Goal: Transaction & Acquisition: Book appointment/travel/reservation

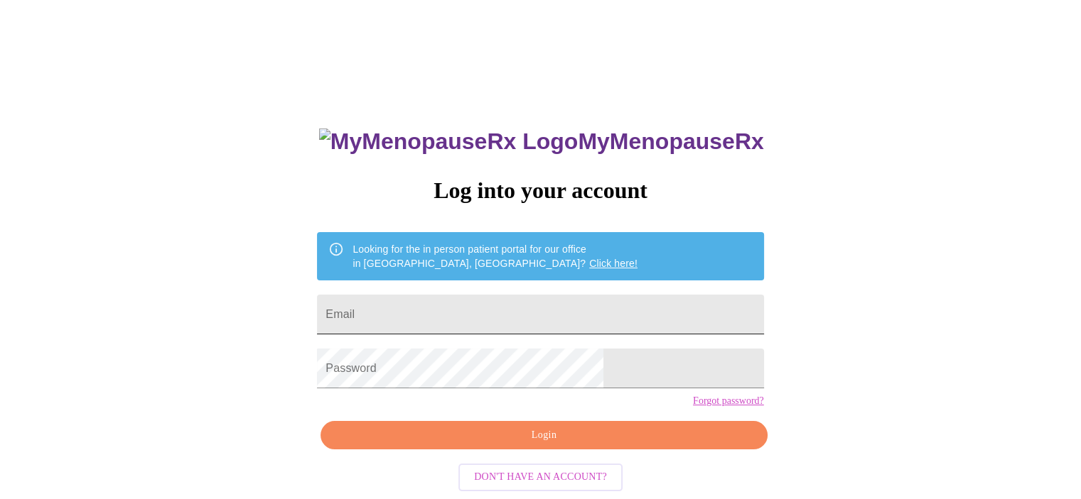
click at [492, 298] on input "Email" at bounding box center [540, 315] width 446 height 40
type input "Kenora1@yahoo.com"
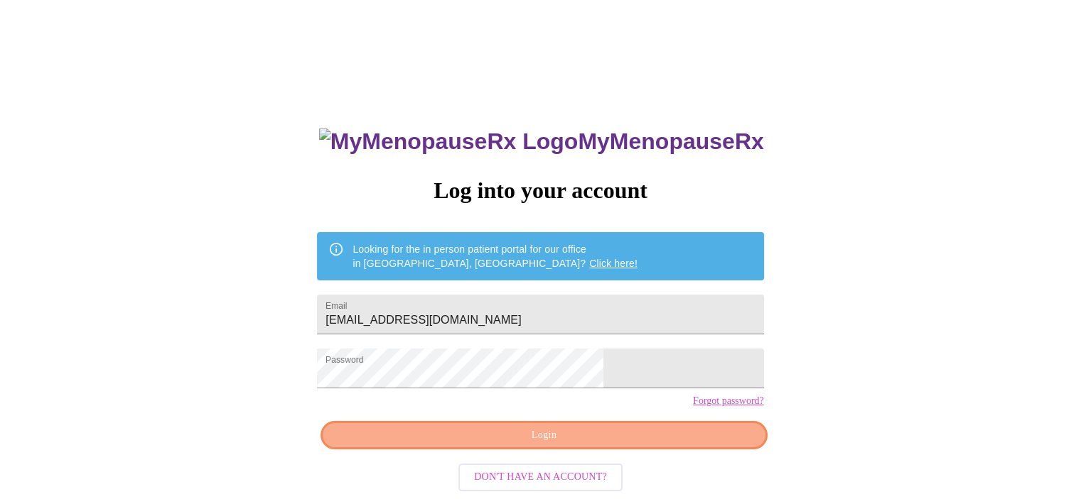
click at [681, 450] on button "Login" at bounding box center [543, 435] width 446 height 29
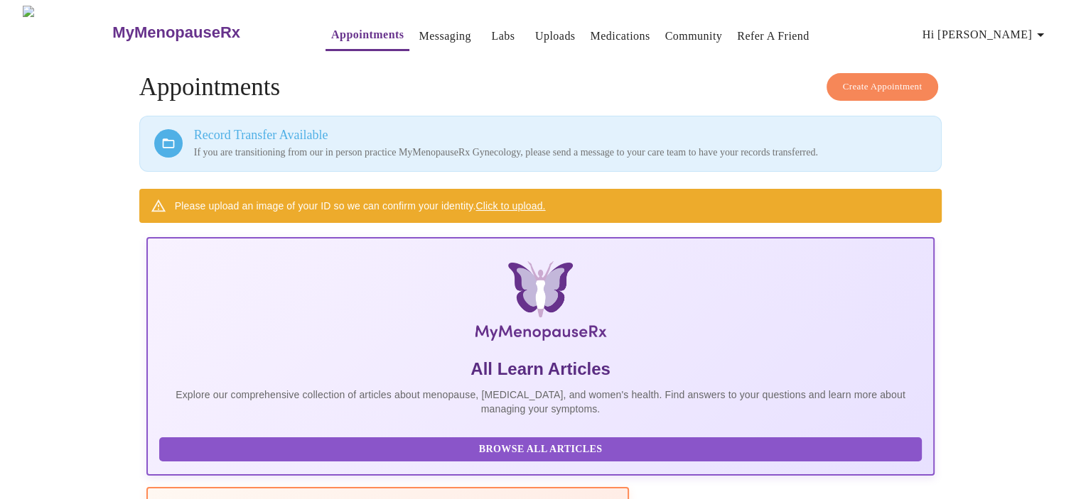
click at [891, 80] on span "Create Appointment" at bounding box center [883, 87] width 80 height 16
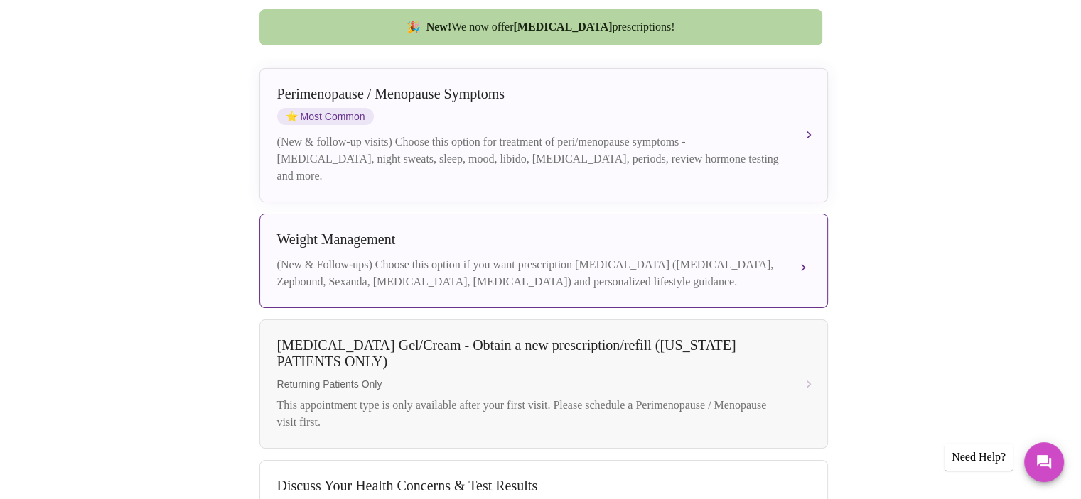
scroll to position [453, 0]
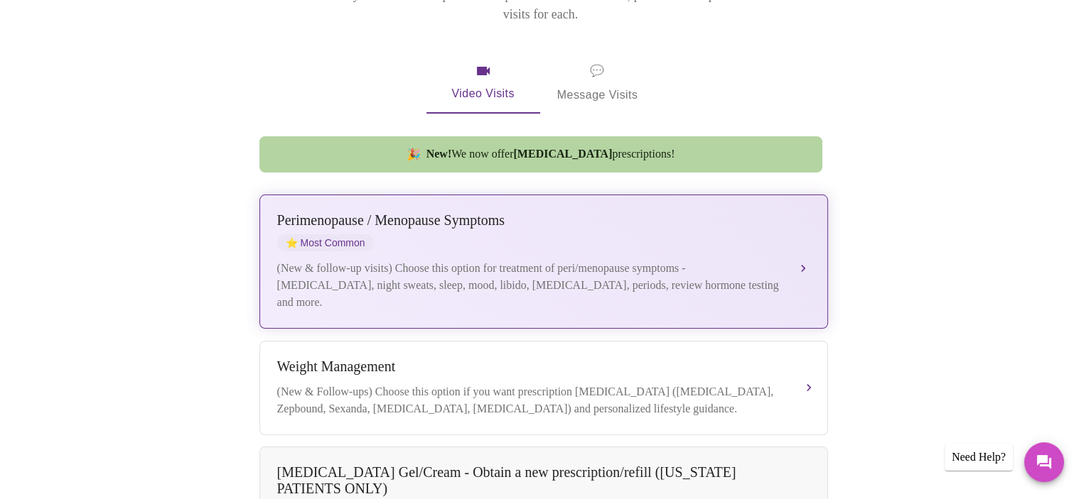
click at [383, 212] on div "Perimenopause / Menopause Symptoms" at bounding box center [529, 220] width 504 height 16
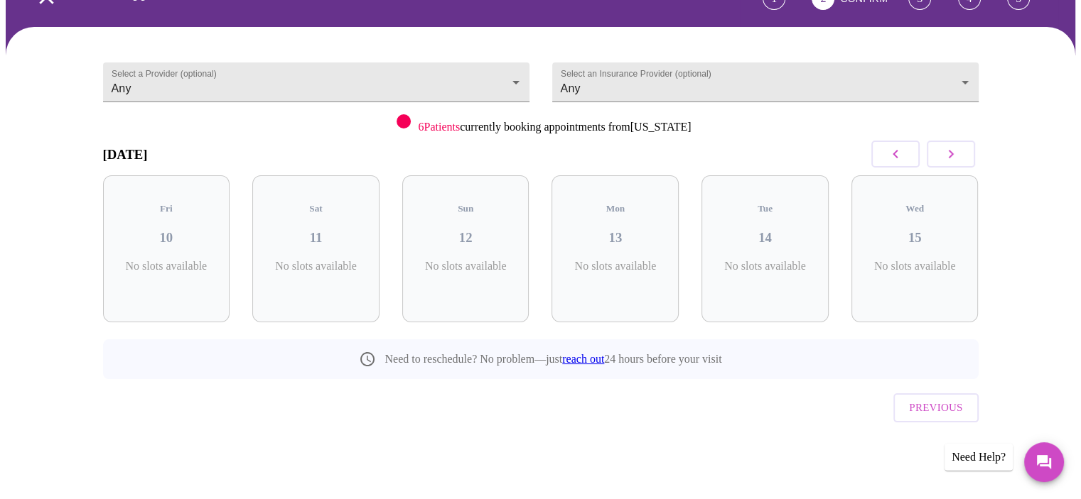
scroll to position [58, 0]
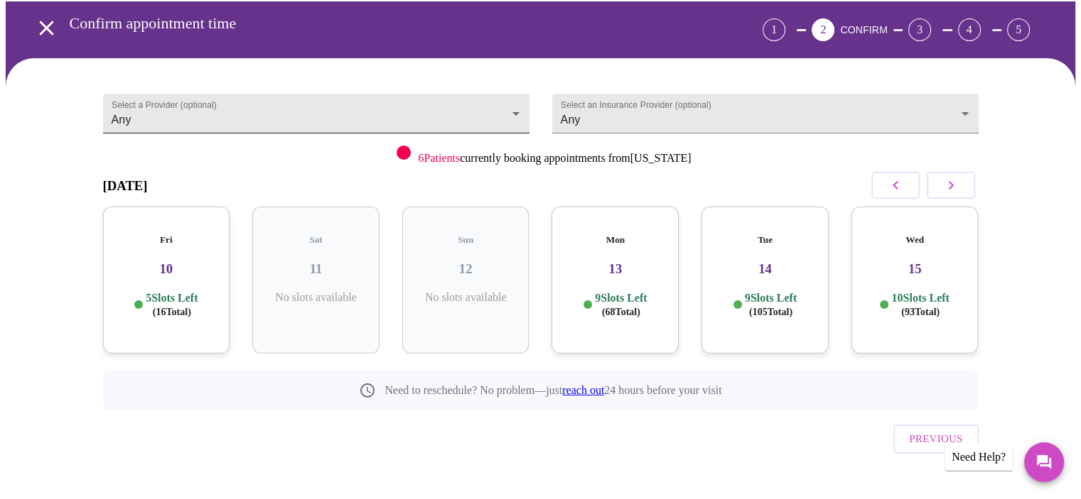
click at [489, 96] on body "MyMenopauseRx Appointments Messaging Labs Uploads Medications Community Refer a…" at bounding box center [540, 236] width 1069 height 577
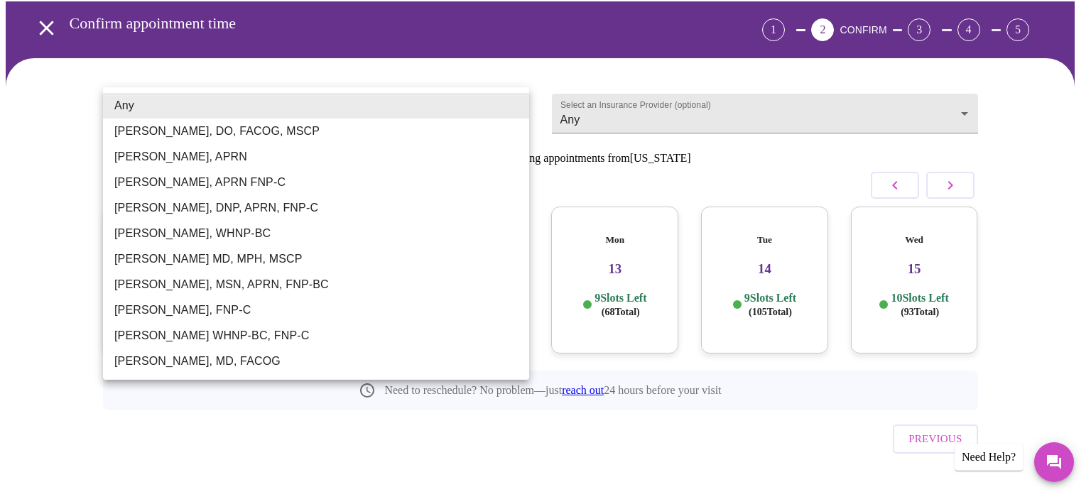
click at [234, 280] on li "Larissa Wright, MSN, APRN, FNP-BC" at bounding box center [316, 285] width 426 height 26
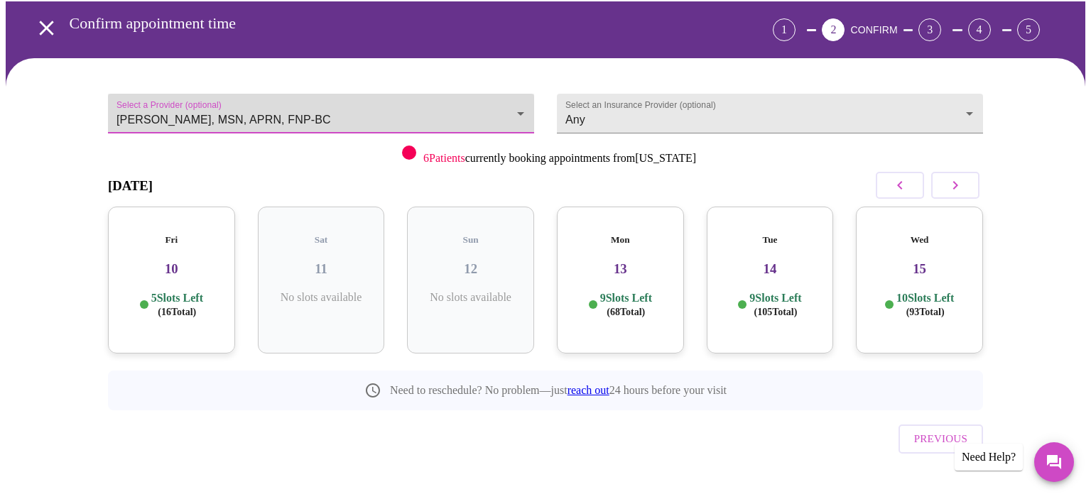
type input "Larissa Wright, MSN, APRN, FNP-BC"
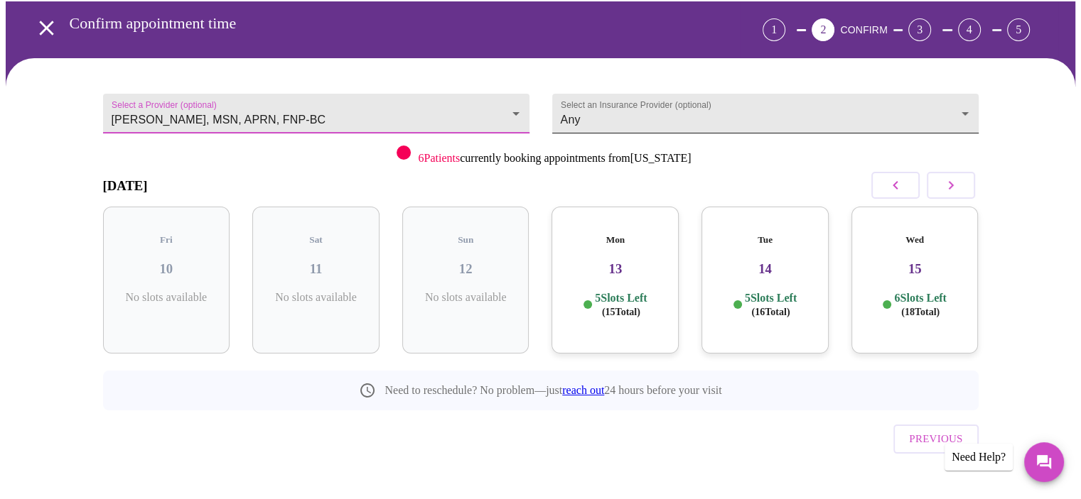
click at [730, 109] on body "MyMenopauseRx Appointments Messaging Labs Uploads Medications Community Refer a…" at bounding box center [540, 236] width 1069 height 577
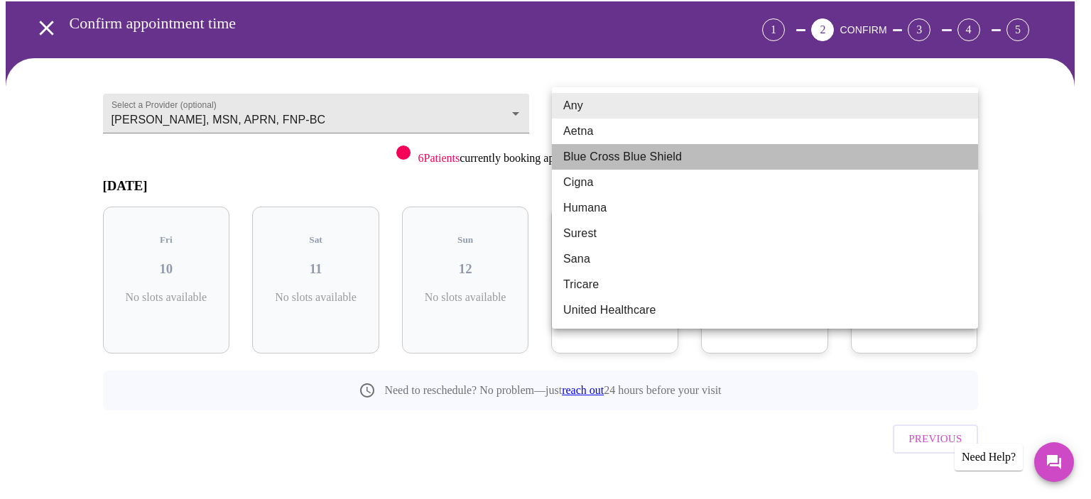
click at [625, 161] on li "Blue Cross Blue Shield" at bounding box center [765, 157] width 426 height 26
type input "Blue Cross Blue Shield"
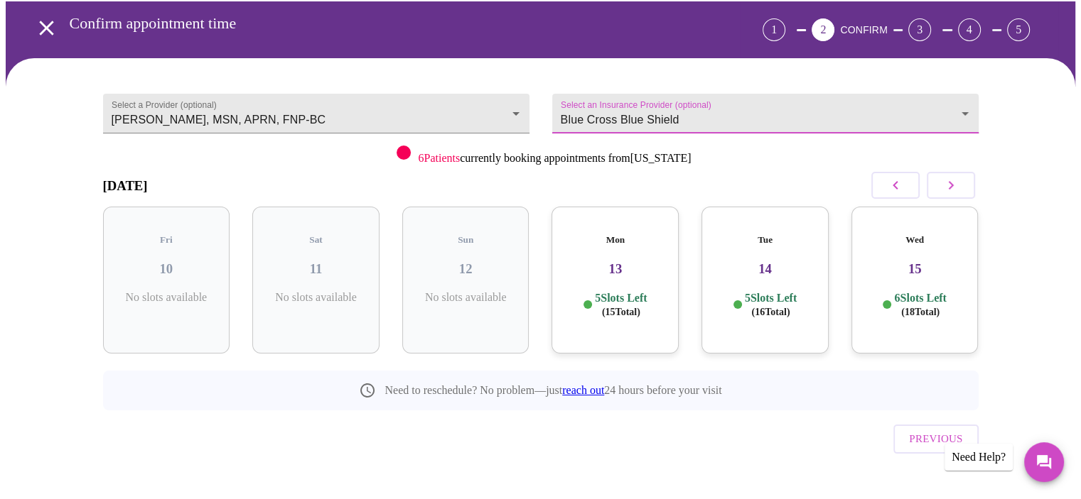
click at [948, 182] on icon "button" at bounding box center [950, 185] width 17 height 17
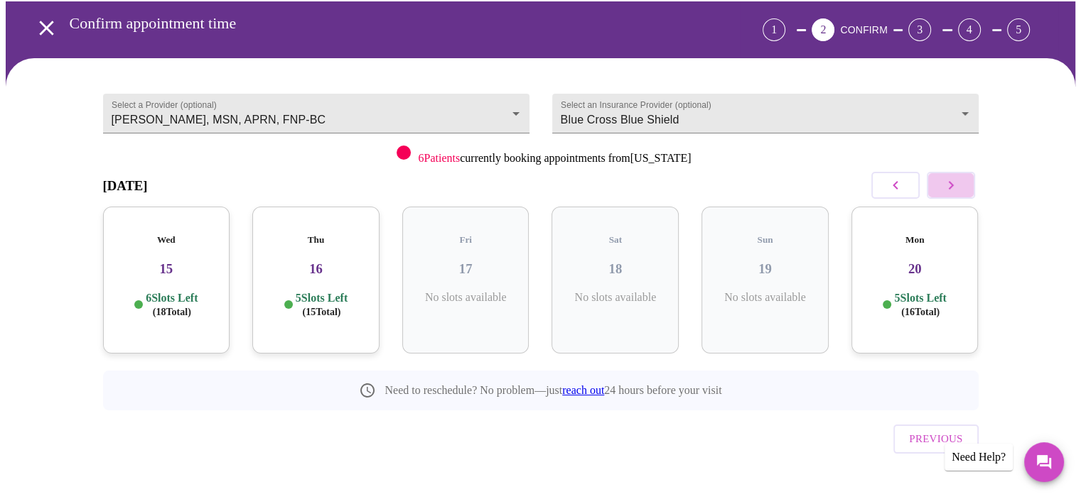
click at [948, 182] on icon "button" at bounding box center [950, 185] width 17 height 17
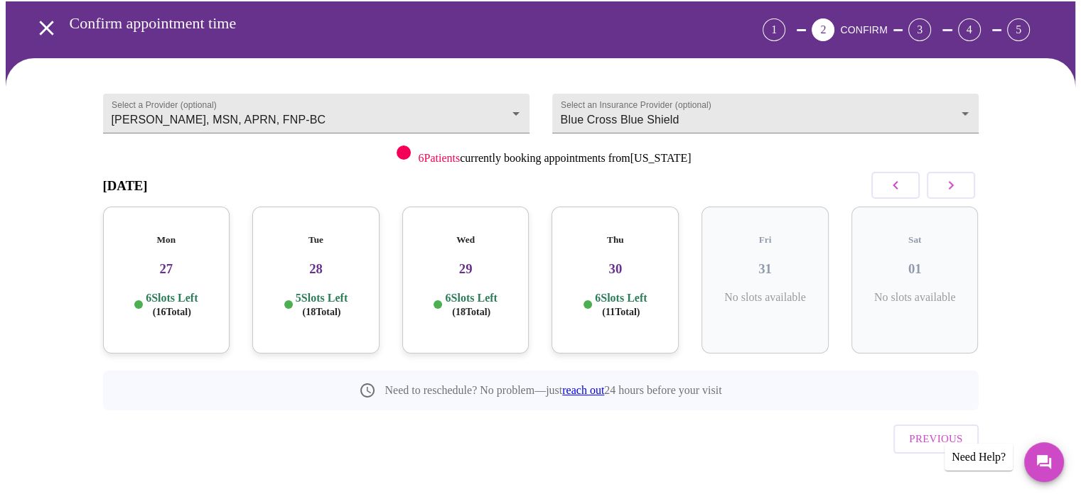
click at [948, 182] on icon "button" at bounding box center [950, 185] width 17 height 17
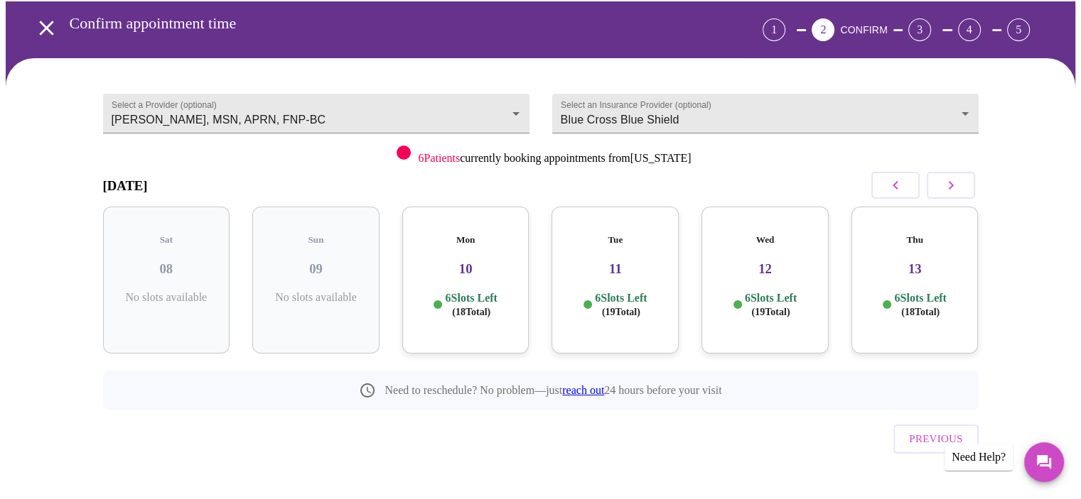
click at [774, 261] on h3 "12" at bounding box center [765, 269] width 104 height 16
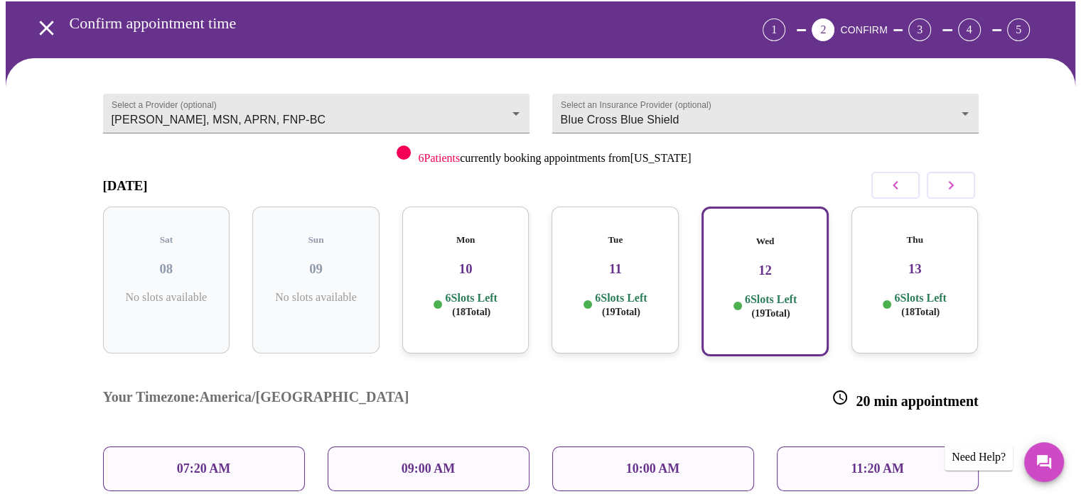
scroll to position [200, 0]
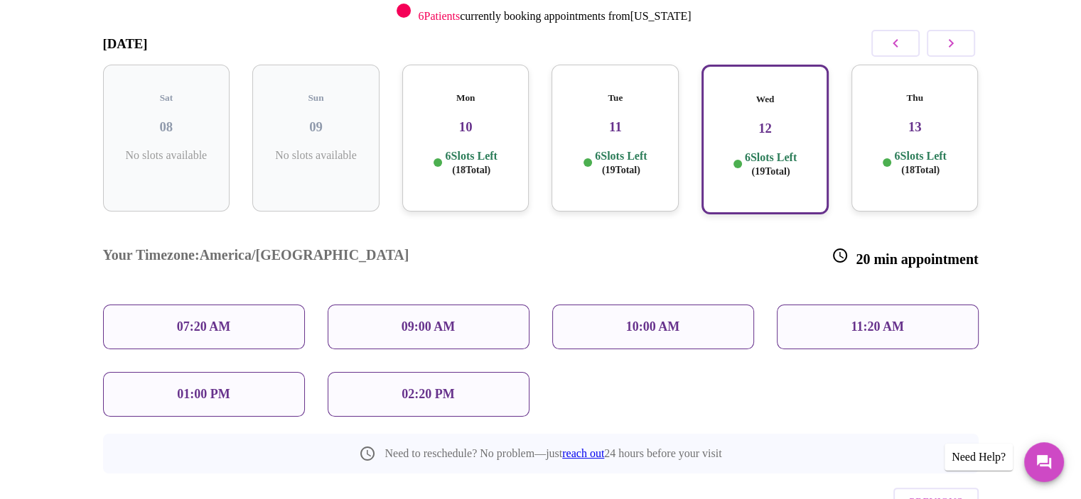
click at [602, 119] on h3 "11" at bounding box center [615, 127] width 104 height 16
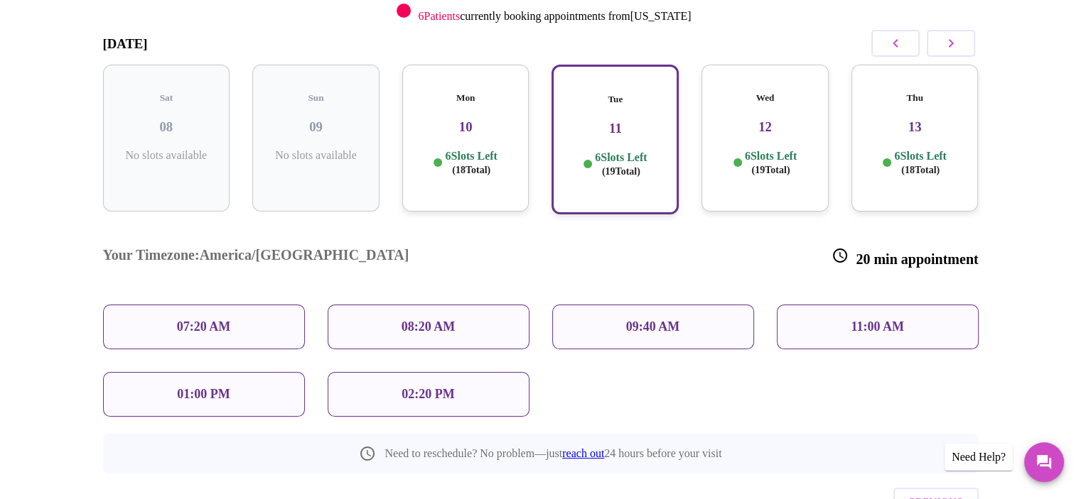
click at [911, 119] on h3 "13" at bounding box center [914, 127] width 104 height 16
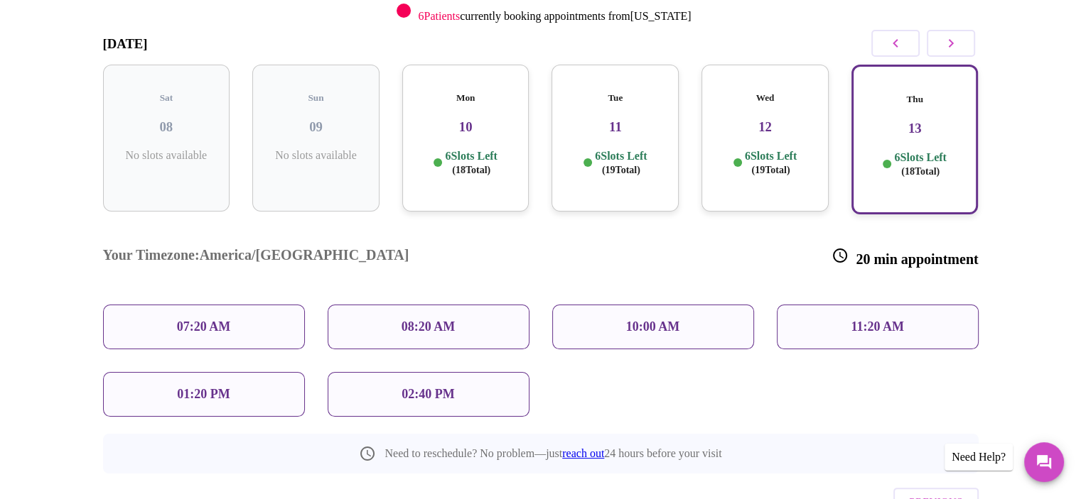
click at [193, 387] on p "01:20 PM" at bounding box center [203, 394] width 53 height 15
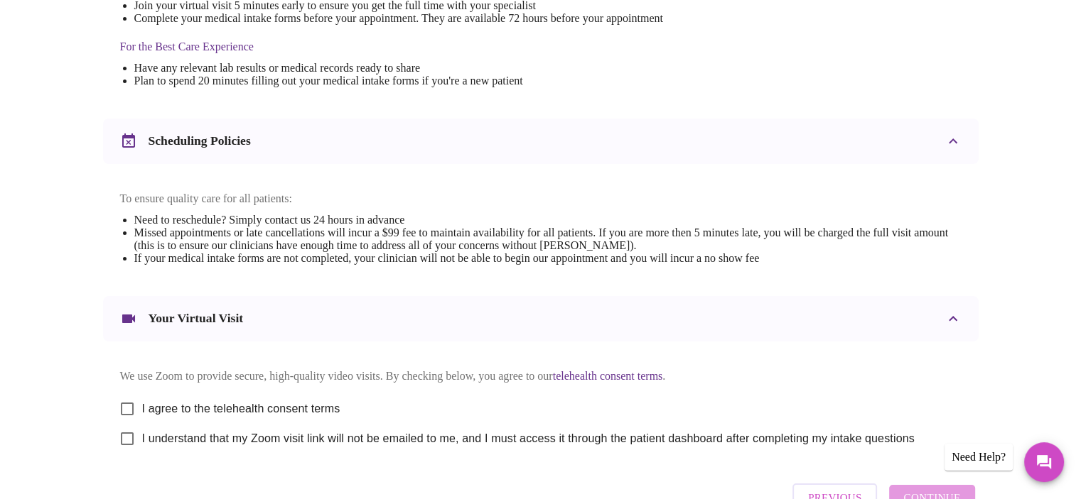
scroll to position [497, 0]
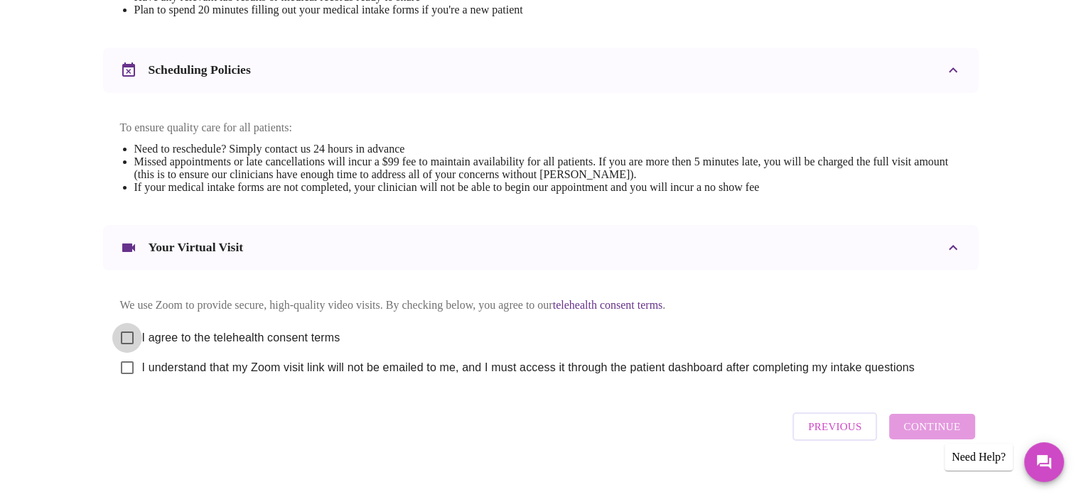
click at [123, 345] on input "I agree to the telehealth consent terms" at bounding box center [127, 338] width 30 height 30
checkbox input "true"
click at [128, 378] on input "I understand that my Zoom visit link will not be emailed to me, and I must acce…" at bounding box center [127, 368] width 30 height 30
checkbox input "true"
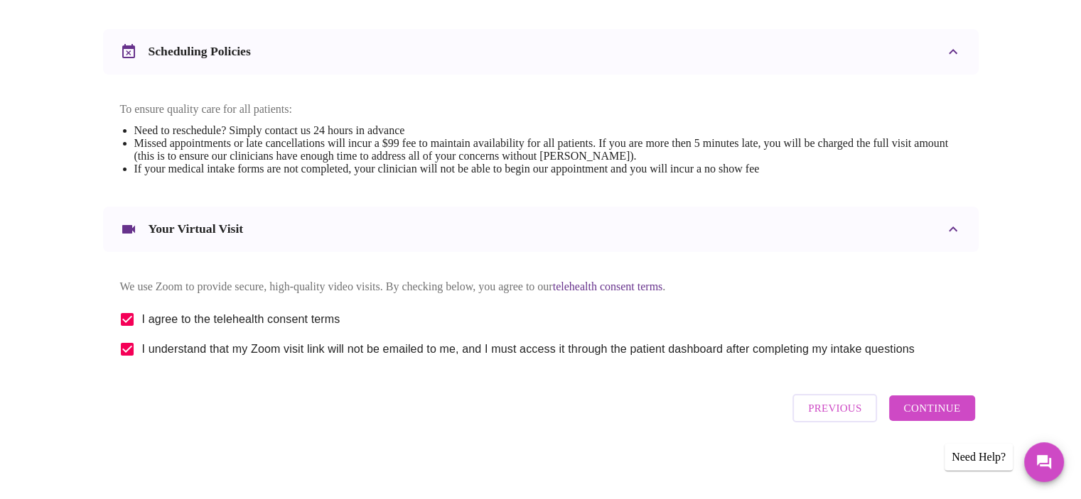
click at [907, 413] on span "Continue" at bounding box center [931, 408] width 57 height 18
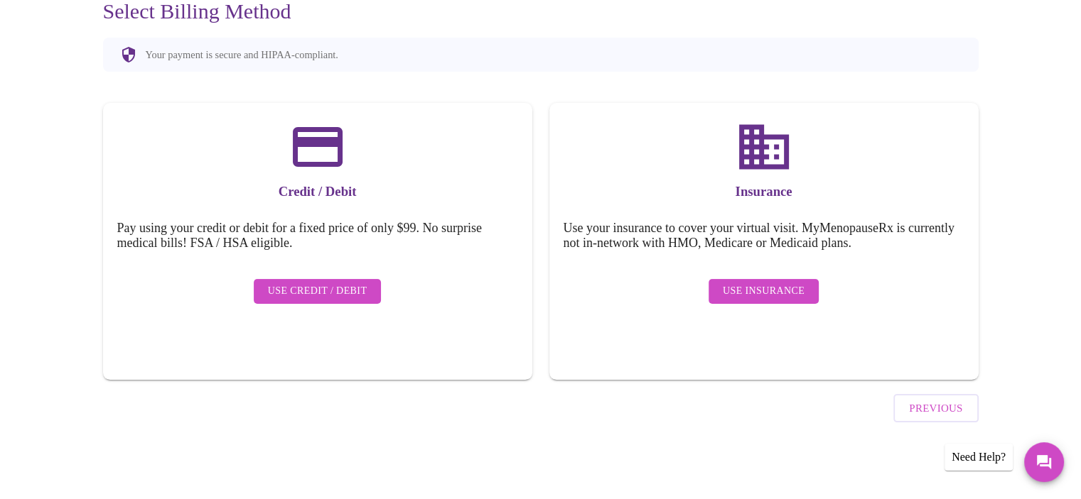
scroll to position [104, 0]
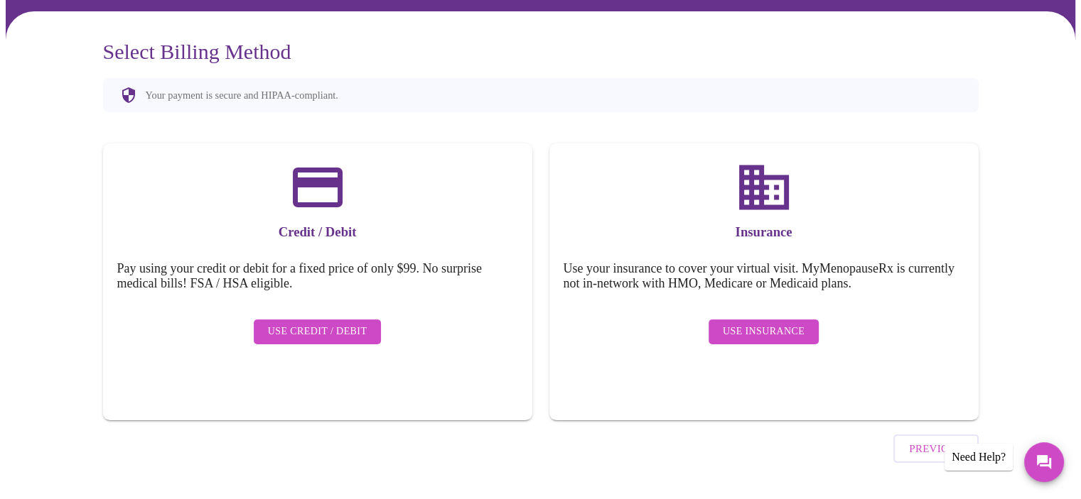
click at [756, 323] on span "Use Insurance" at bounding box center [763, 332] width 82 height 18
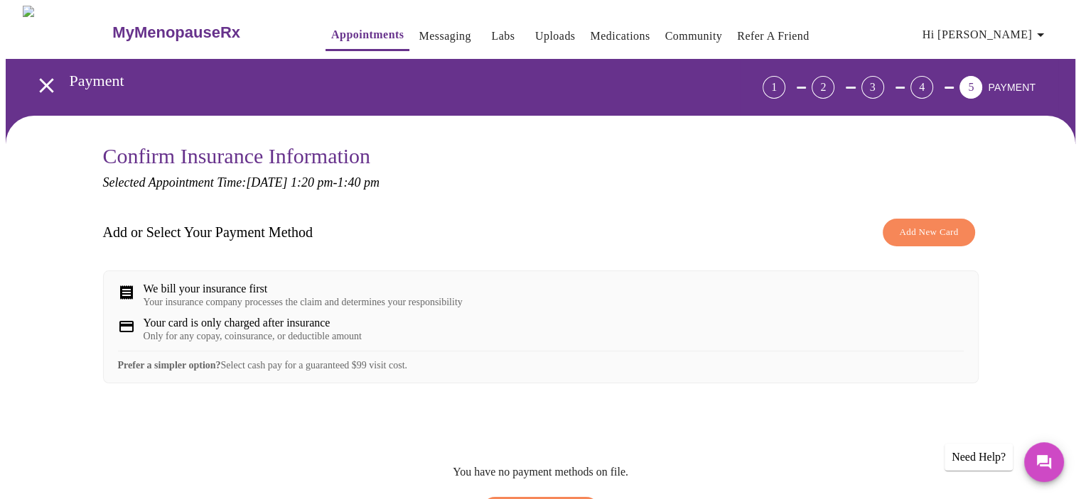
click at [938, 234] on span "Add New Card" at bounding box center [928, 232] width 59 height 16
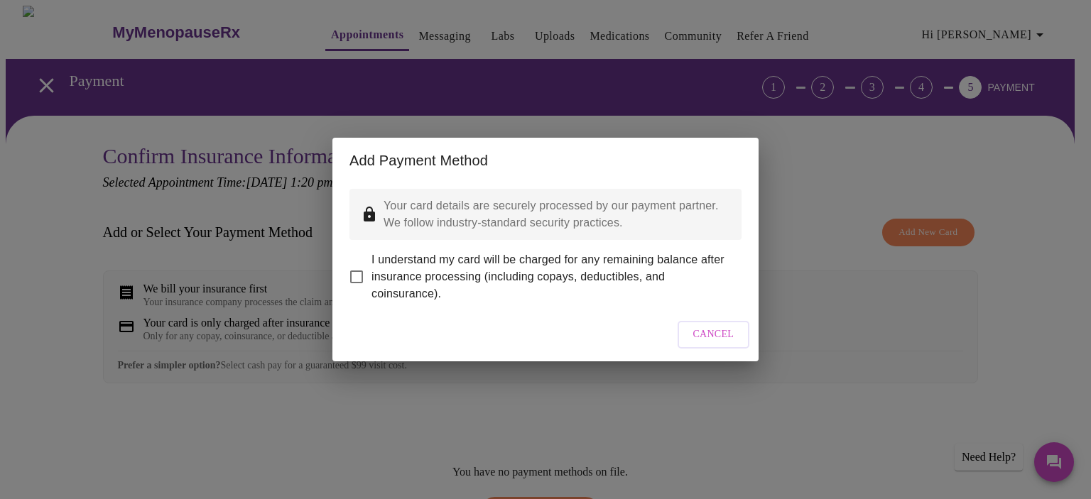
click at [359, 262] on input "I understand my card will be charged for any remaining balance after insurance …" at bounding box center [357, 277] width 30 height 30
checkbox input "true"
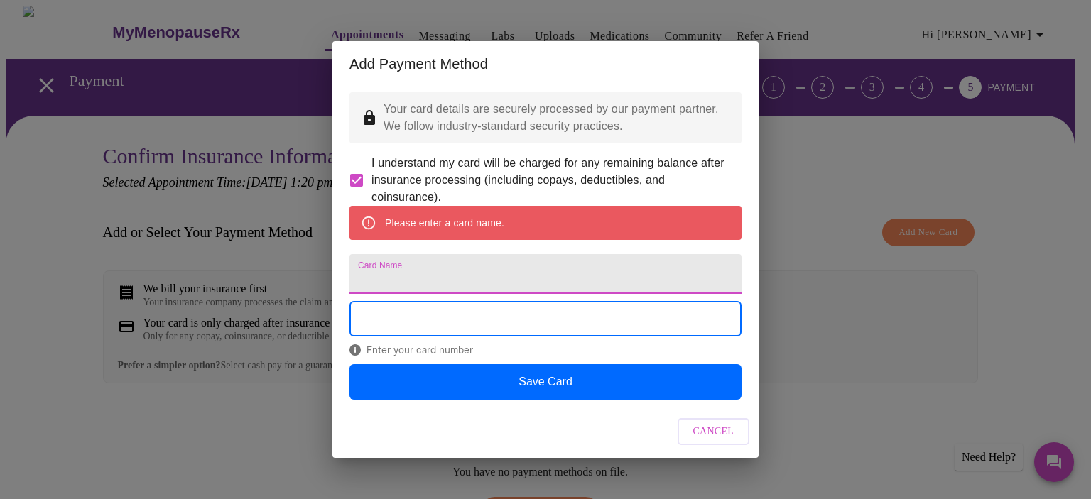
click at [444, 275] on input "Card Name" at bounding box center [546, 274] width 392 height 40
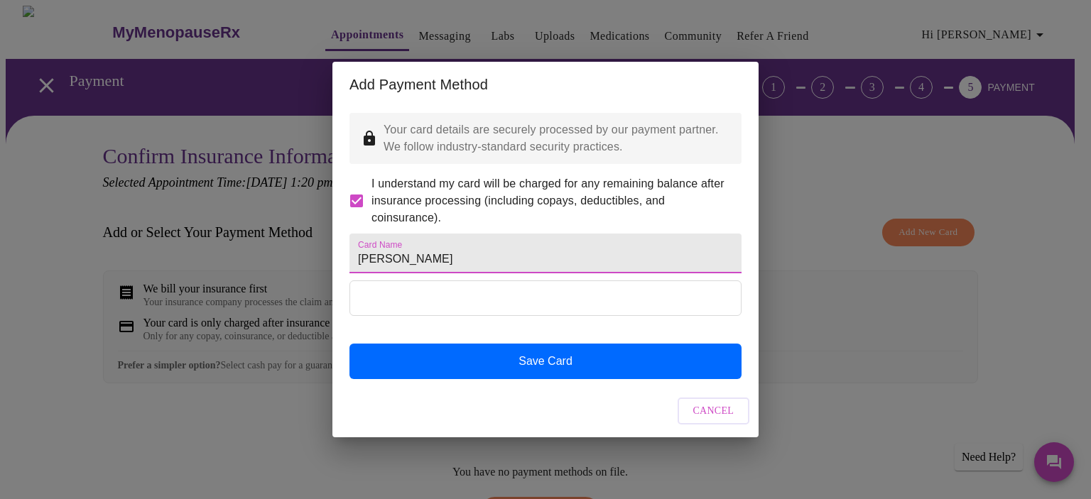
type input "Kimberly Swade"
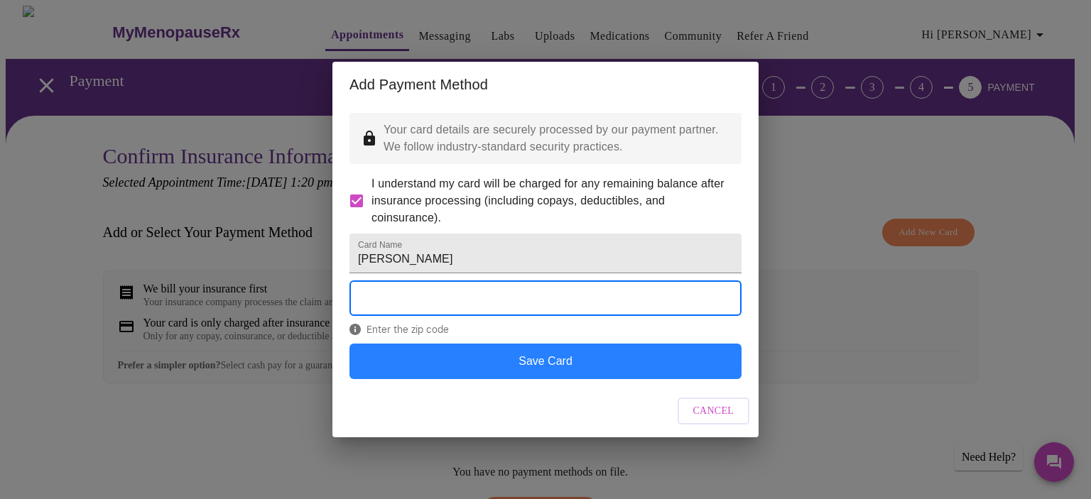
click at [546, 370] on button "Save Card" at bounding box center [546, 362] width 392 height 36
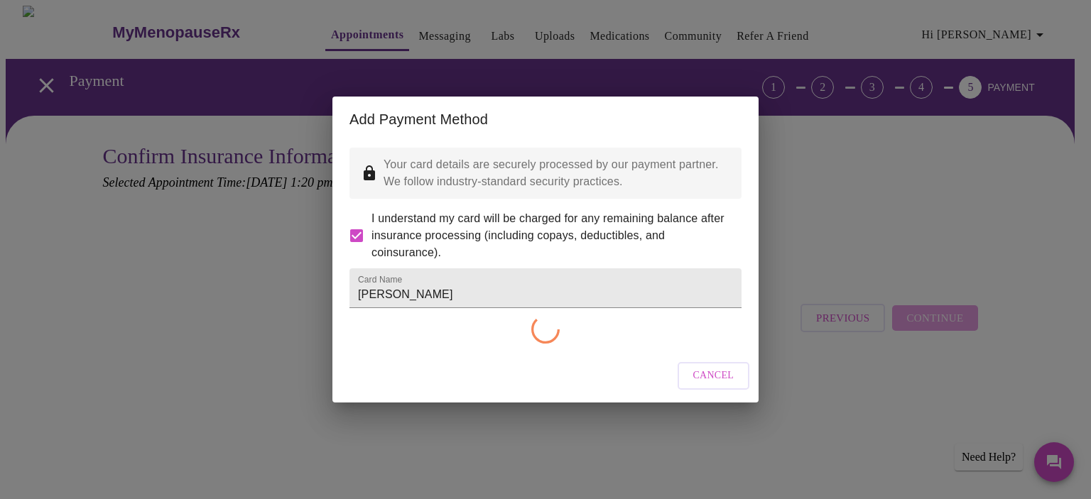
checkbox input "false"
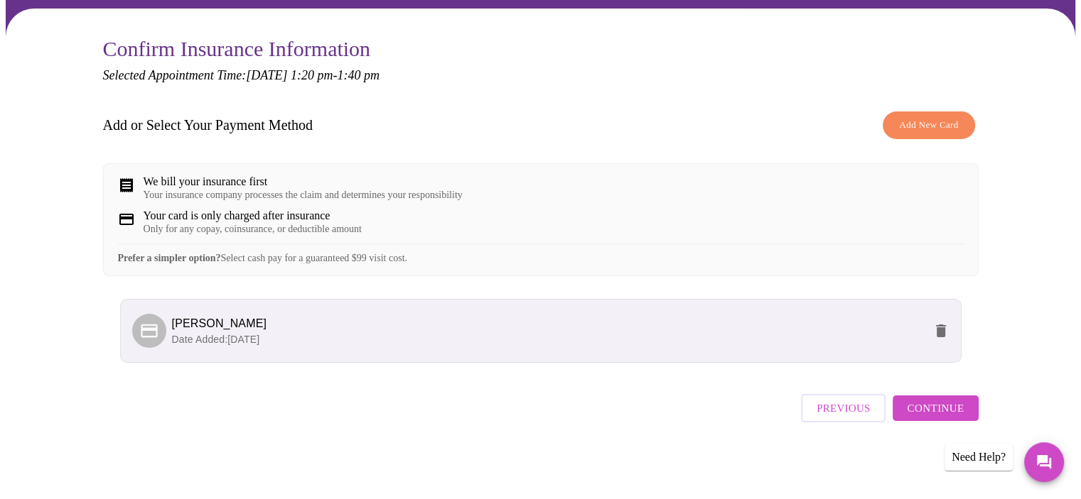
scroll to position [117, 0]
click at [941, 416] on span "Continue" at bounding box center [934, 408] width 57 height 18
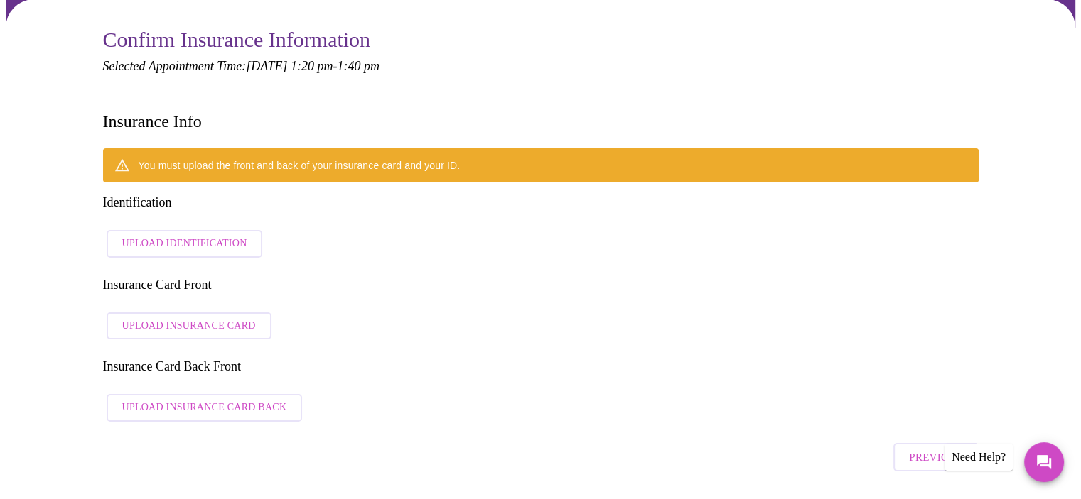
click at [190, 235] on span "Upload Identification" at bounding box center [184, 244] width 125 height 18
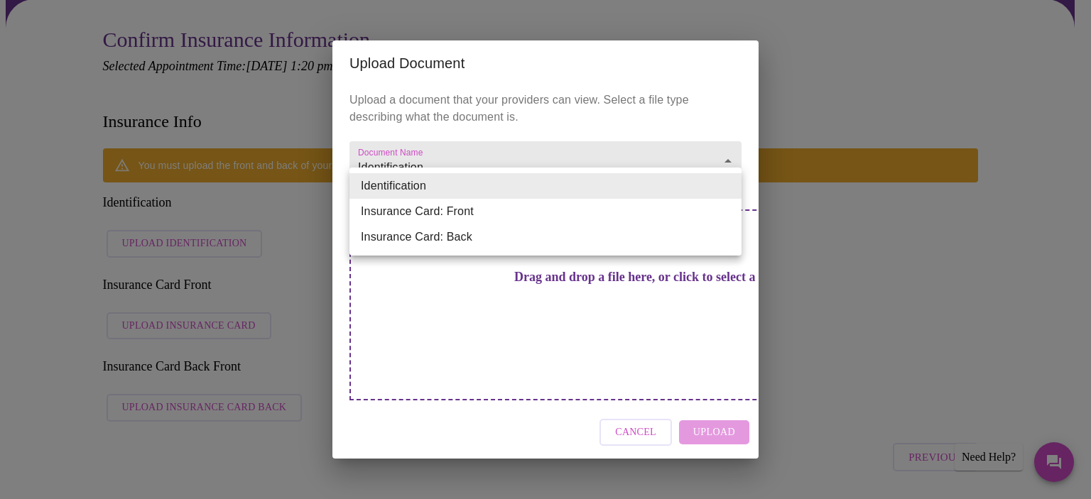
click at [481, 208] on li "Insurance Card: Front" at bounding box center [546, 212] width 392 height 26
type input "Insurance Card: Front"
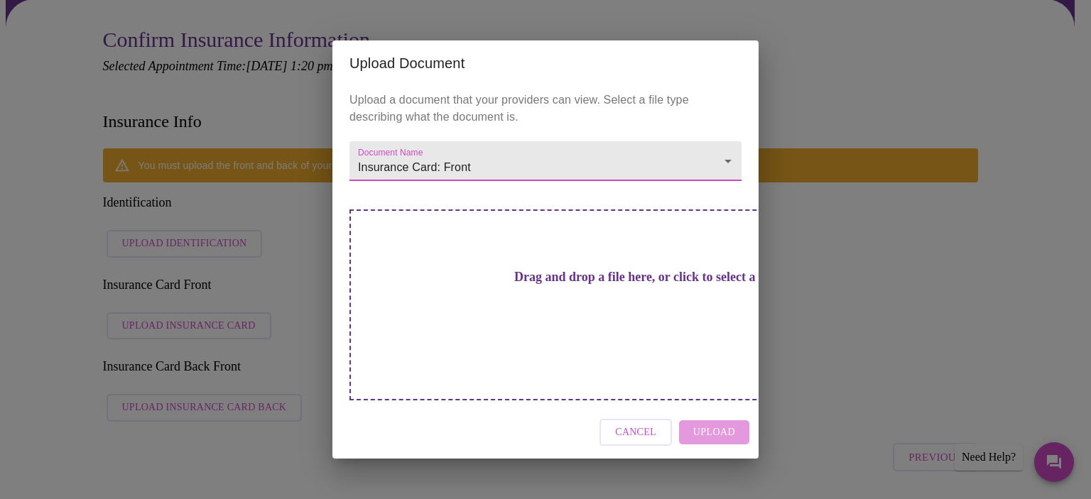
click at [551, 285] on h3 "Drag and drop a file here, or click to select a file" at bounding box center [645, 277] width 392 height 15
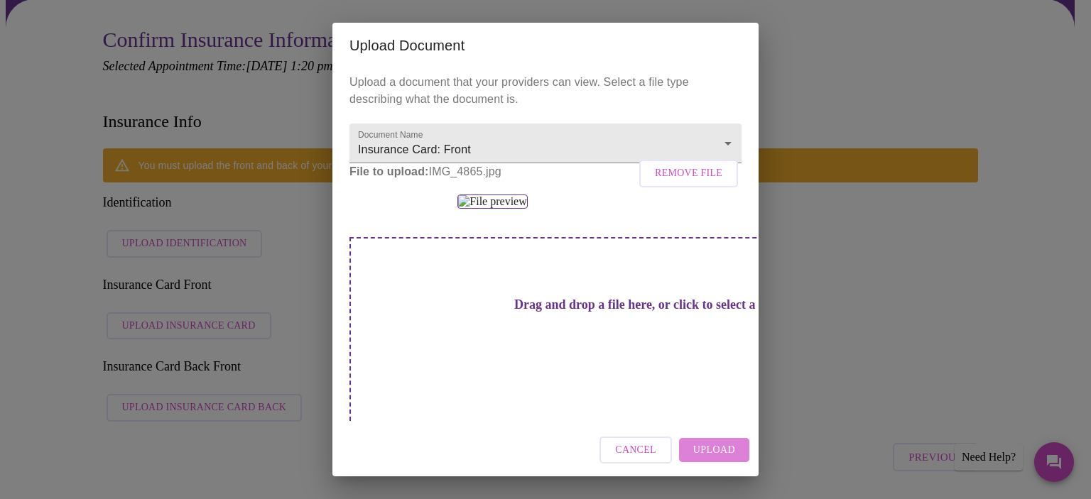
click at [718, 454] on span "Upload" at bounding box center [714, 451] width 42 height 18
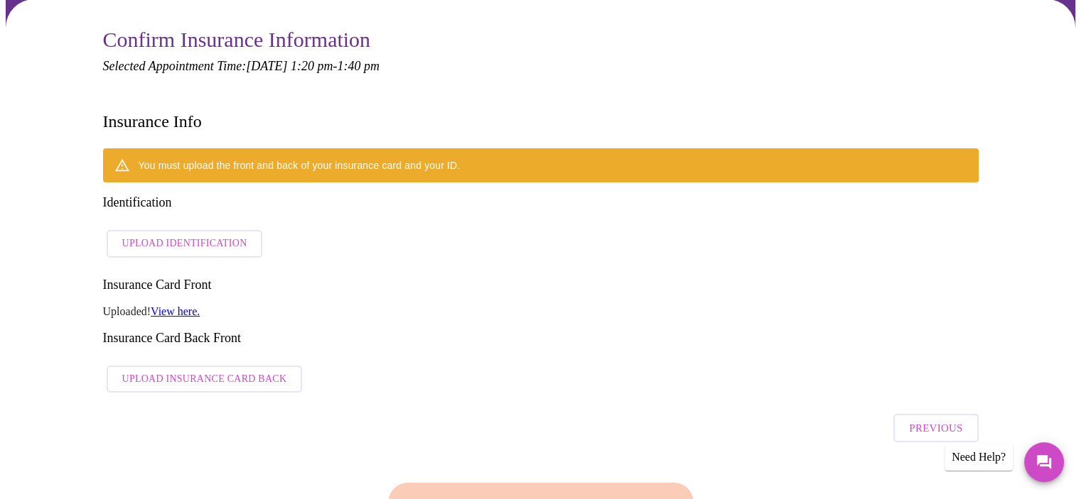
click at [175, 371] on span "Upload Insurance Card Back" at bounding box center [204, 380] width 165 height 18
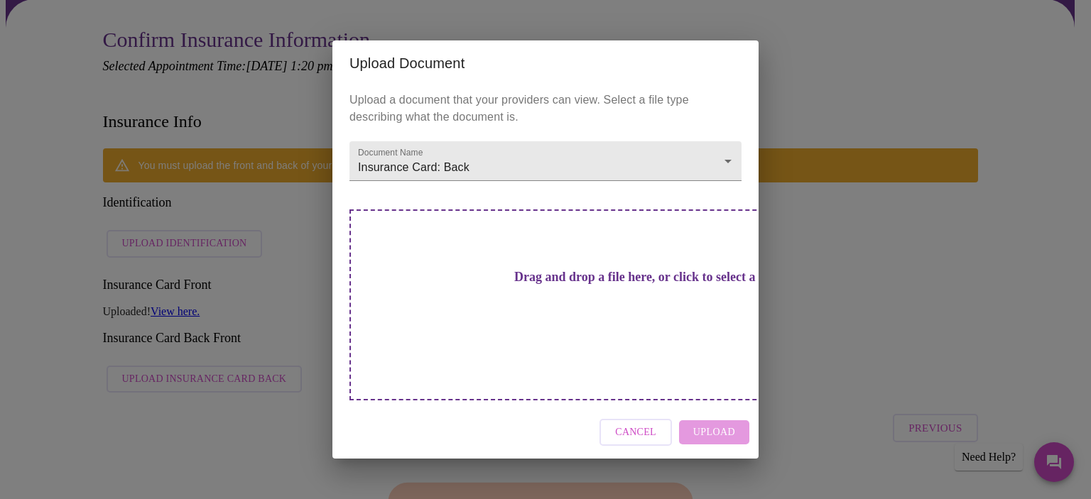
click at [554, 285] on h3 "Drag and drop a file here, or click to select a file" at bounding box center [645, 277] width 392 height 15
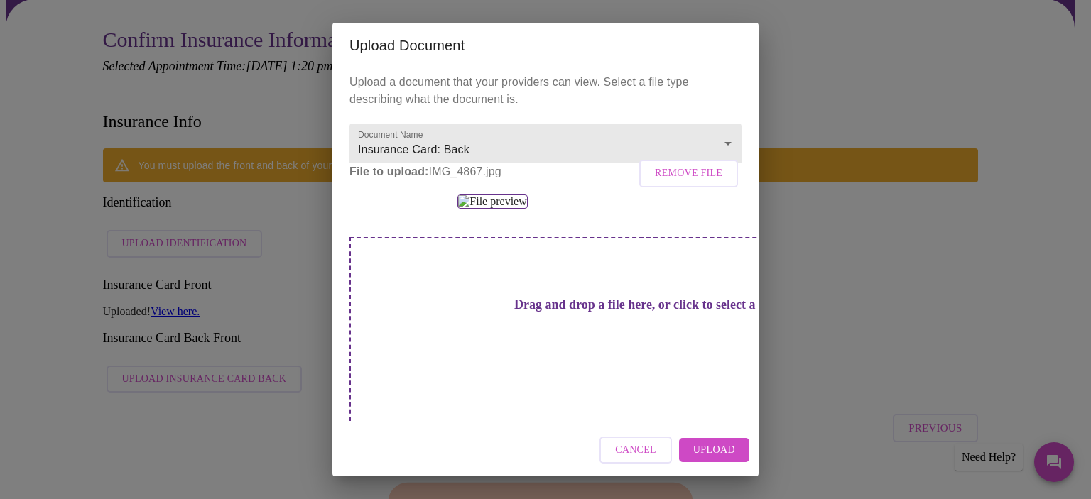
click at [706, 446] on span "Upload" at bounding box center [714, 451] width 42 height 18
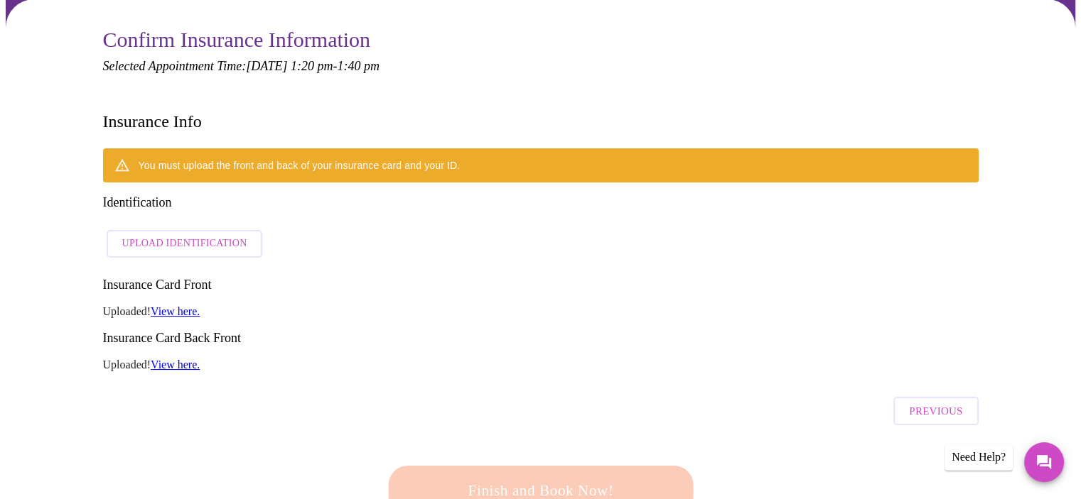
click at [223, 235] on span "Upload Identification" at bounding box center [184, 244] width 125 height 18
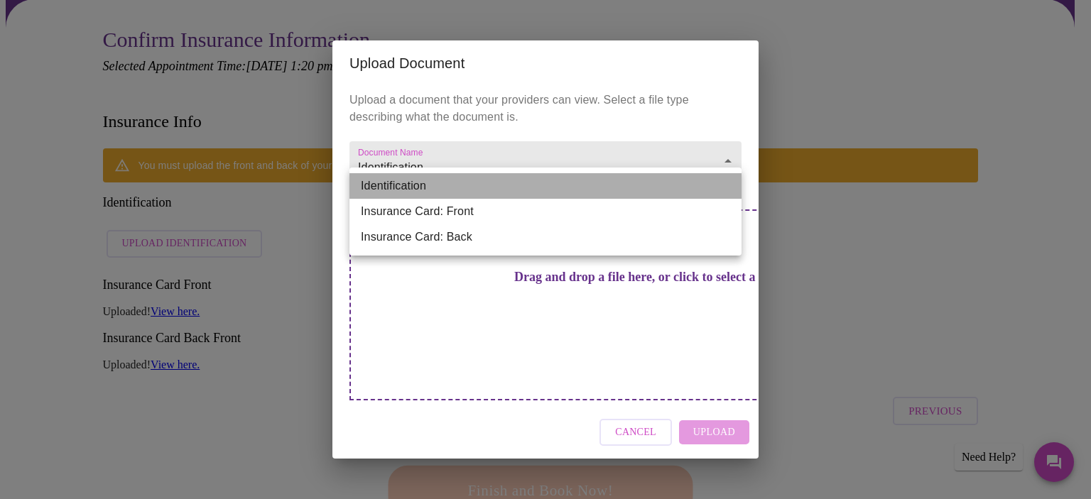
click at [464, 190] on li "Identification" at bounding box center [546, 186] width 392 height 26
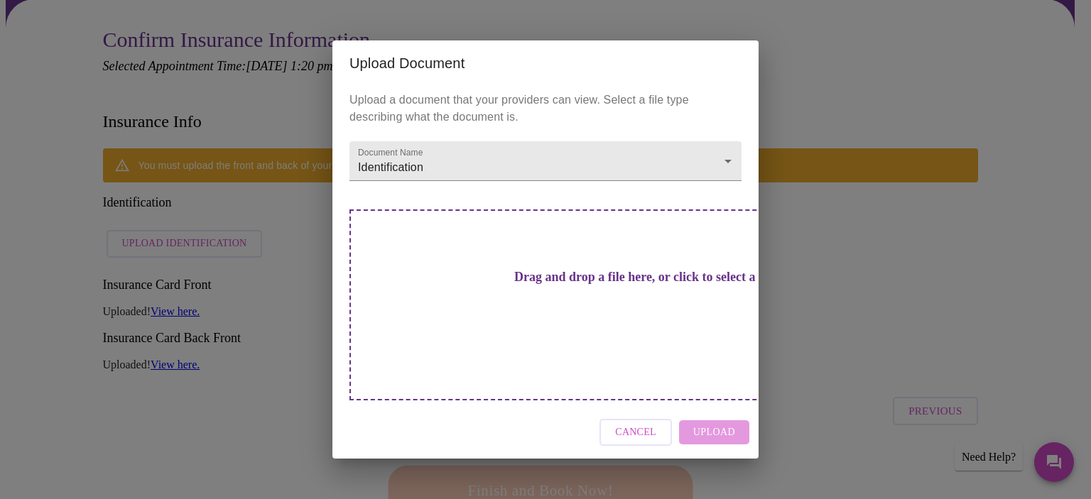
click at [568, 276] on div "Drag and drop a file here, or click to select a file" at bounding box center [645, 305] width 591 height 191
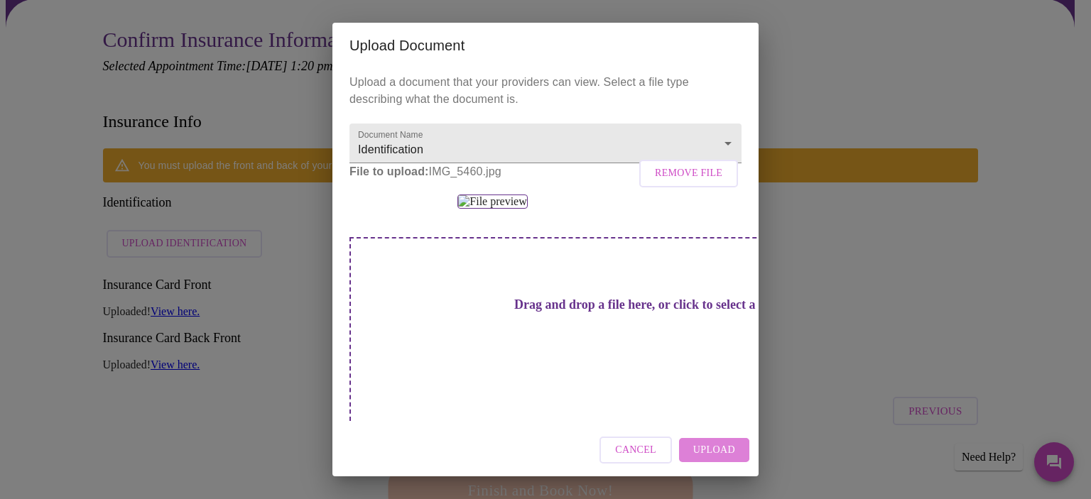
click at [714, 453] on span "Upload" at bounding box center [714, 451] width 42 height 18
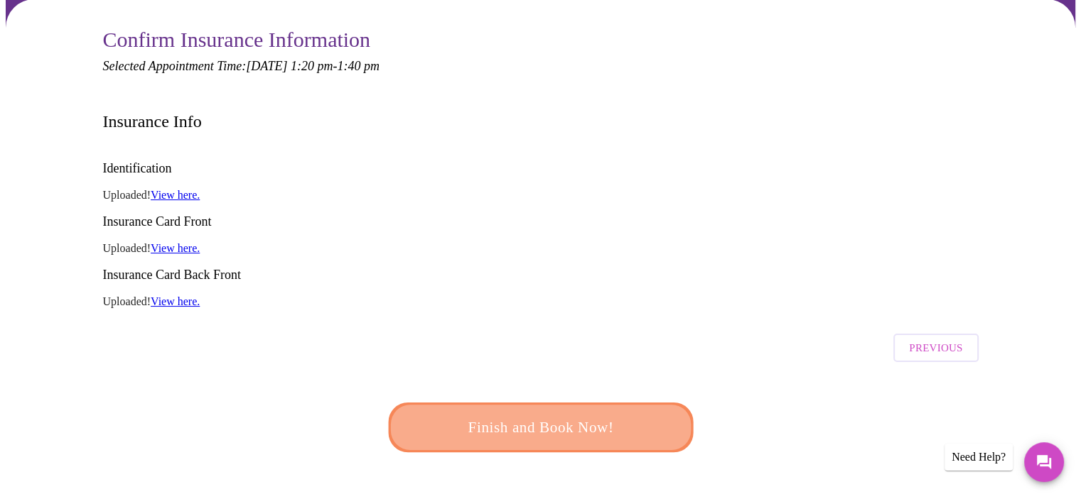
click at [575, 415] on span "Finish and Book Now!" at bounding box center [539, 428] width 263 height 26
